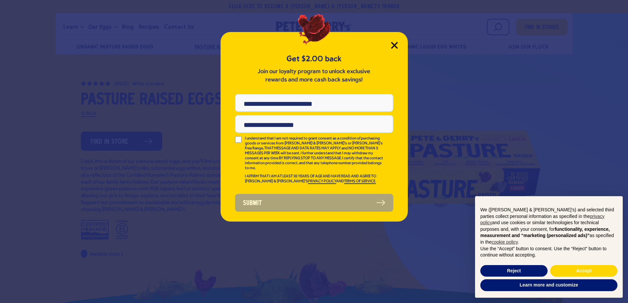
click at [392, 47] on icon "Close Modal" at bounding box center [394, 45] width 7 height 7
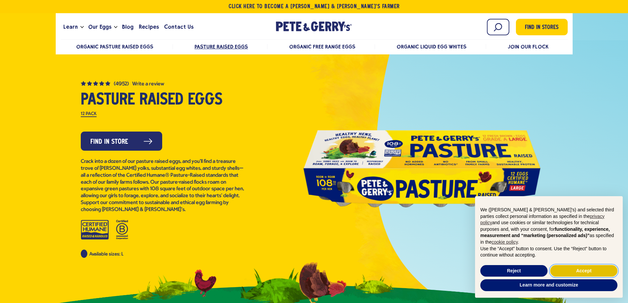
click at [566, 268] on button "Accept" at bounding box center [583, 271] width 67 height 12
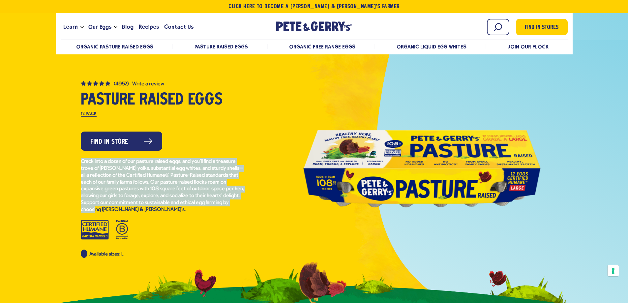
drag, startPoint x: 80, startPoint y: 161, endPoint x: 234, endPoint y: 204, distance: 159.9
click at [234, 204] on p "Crack into a dozen of our pasture raised eggs, and you’ll find a treasure trove…" at bounding box center [163, 185] width 165 height 55
copy p "Crack into a dozen of our pasture raised eggs, and you’ll find a treasure trove…"
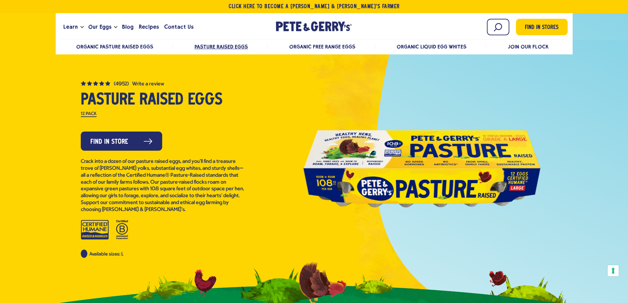
drag, startPoint x: 421, startPoint y: 152, endPoint x: 406, endPoint y: 169, distance: 22.4
click at [406, 169] on div at bounding box center [421, 169] width 237 height 148
click at [139, 45] on span "Organic Pasture Raised Eggs" at bounding box center [115, 47] width 77 height 6
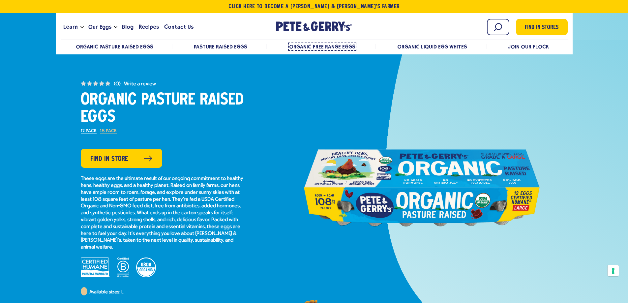
click at [328, 45] on span "Organic Free Range Eggs" at bounding box center [322, 47] width 66 height 6
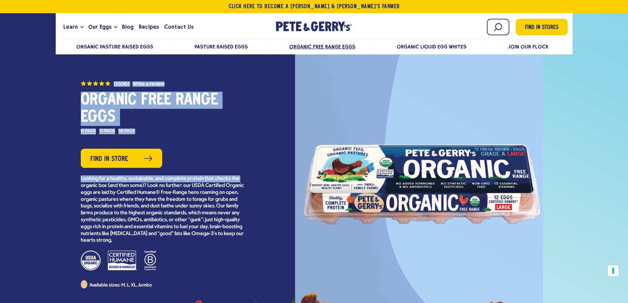
drag, startPoint x: 70, startPoint y: 187, endPoint x: 129, endPoint y: 68, distance: 133.1
click at [129, 68] on section "(2336) Organic Free Range Eggs 4.7 out of 5 stars. Read reviews for average rat…" at bounding box center [314, 176] width 628 height 355
